Goal: Ask a question

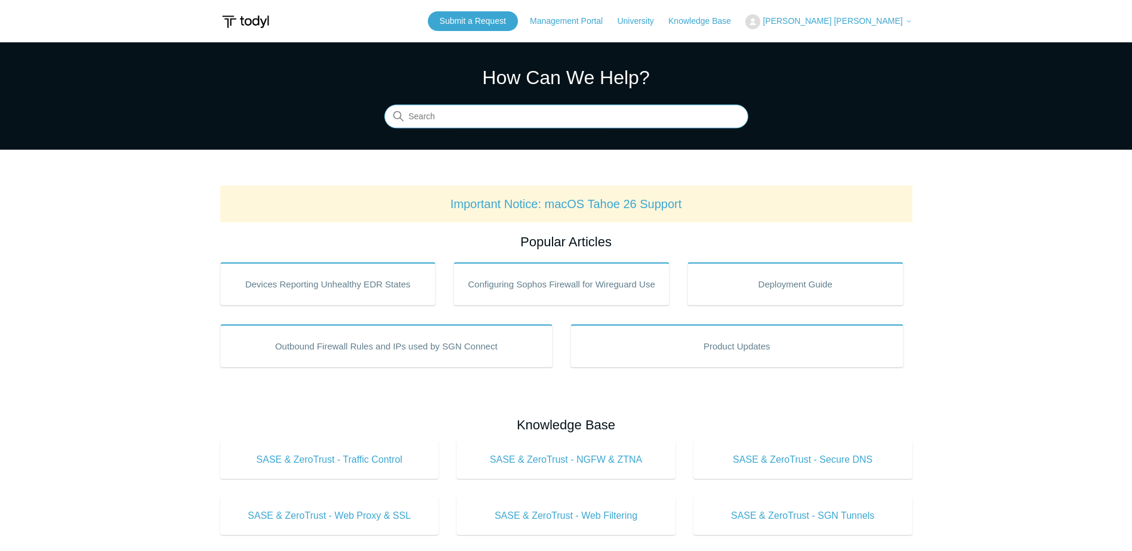
click at [557, 119] on input "Search" at bounding box center [566, 117] width 364 height 24
type input "throttling"
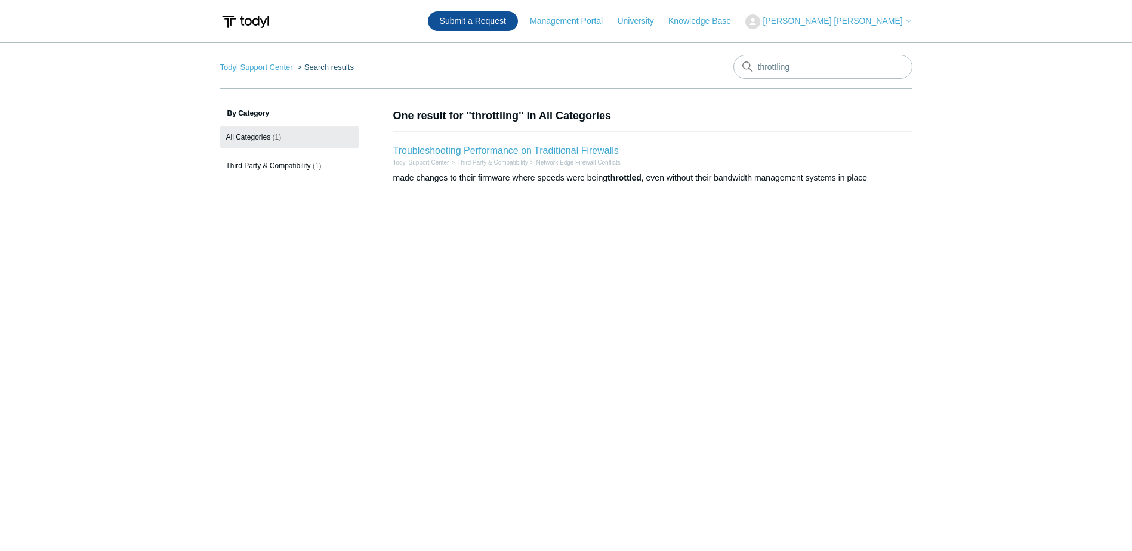
click at [518, 22] on link "Submit a Request" at bounding box center [473, 21] width 90 height 20
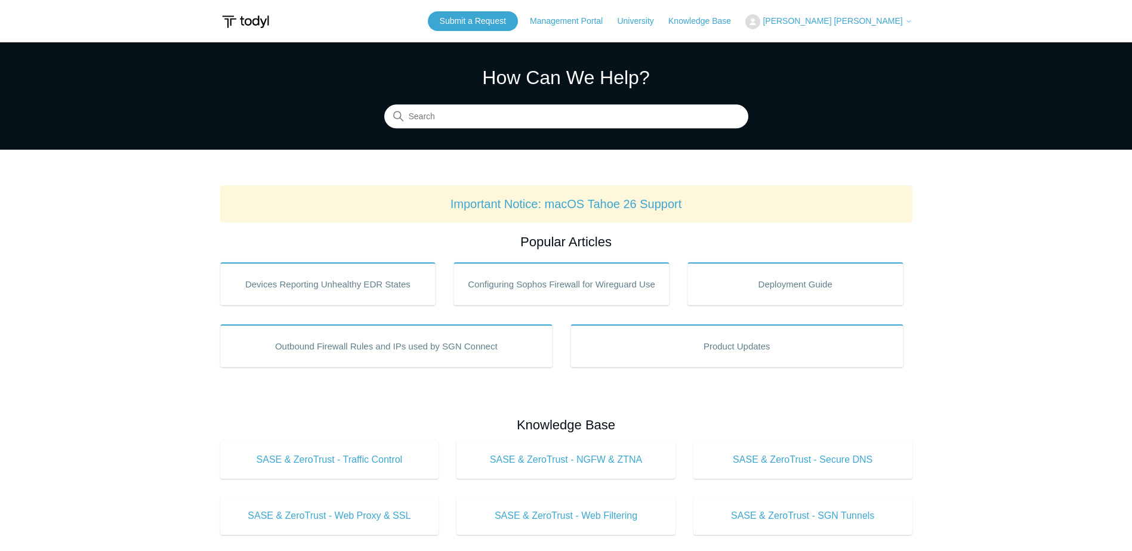
click at [901, 23] on span "[PERSON_NAME] [PERSON_NAME]" at bounding box center [833, 21] width 140 height 10
click at [760, 16] on img at bounding box center [752, 21] width 15 height 15
click at [760, 20] on img at bounding box center [752, 21] width 15 height 15
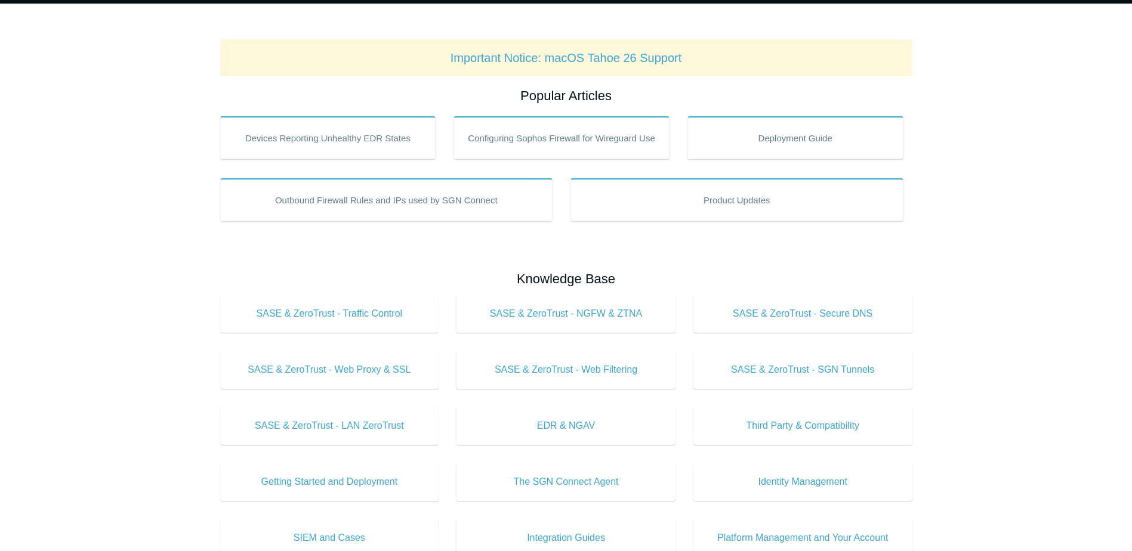
scroll to position [381, 0]
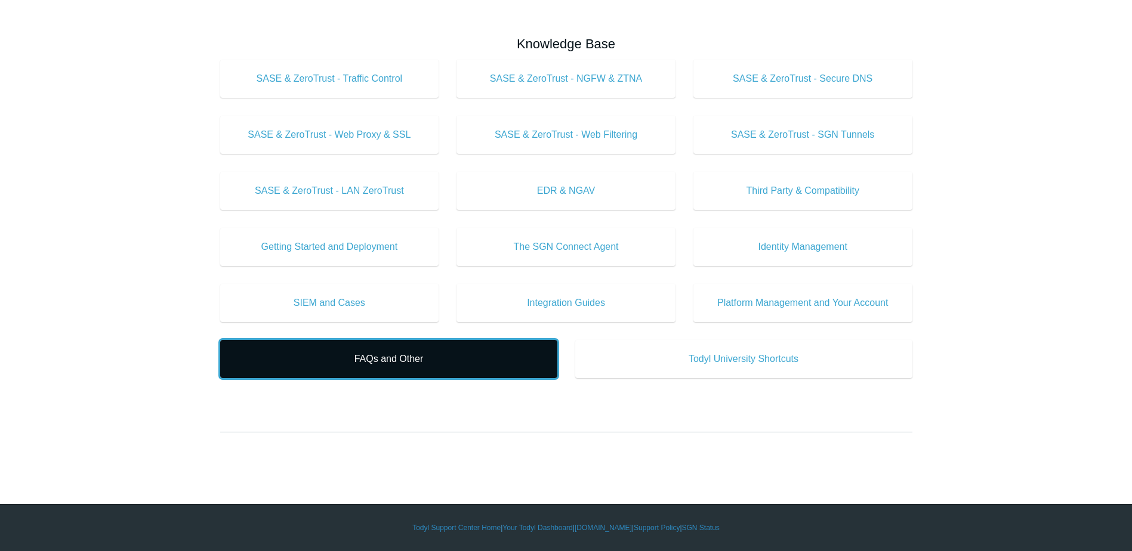
click at [377, 371] on link "FAQs and Other" at bounding box center [388, 359] width 337 height 38
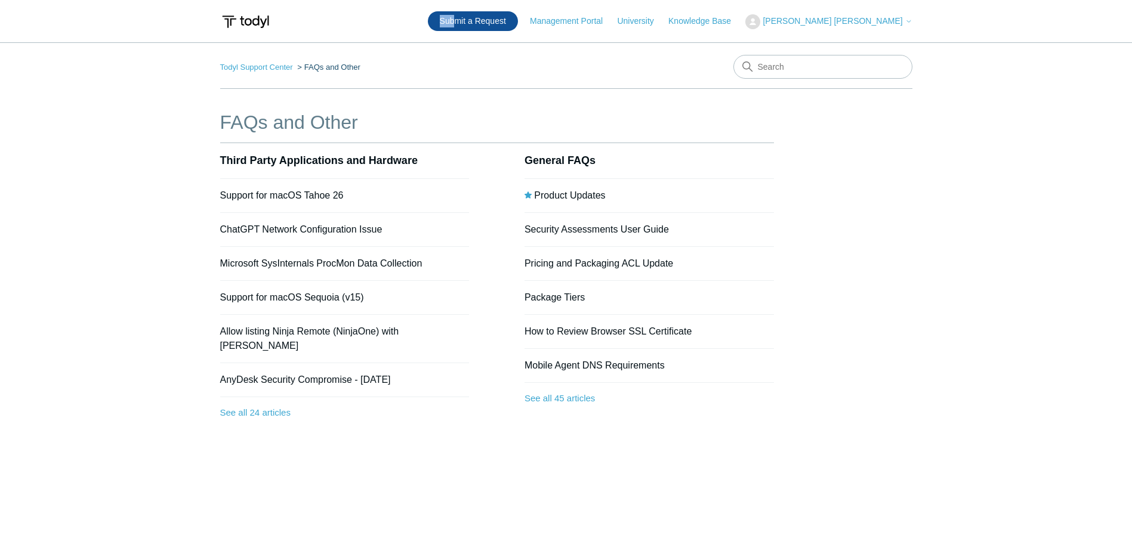
click at [549, 12] on header "Submit a Request Management Portal University Community Knowledge Base [PERSON_…" at bounding box center [566, 21] width 692 height 42
drag, startPoint x: 549, startPoint y: 12, endPoint x: 550, endPoint y: 18, distance: 6.7
click at [518, 18] on link "Submit a Request" at bounding box center [473, 21] width 90 height 20
